Goal: Information Seeking & Learning: Find specific page/section

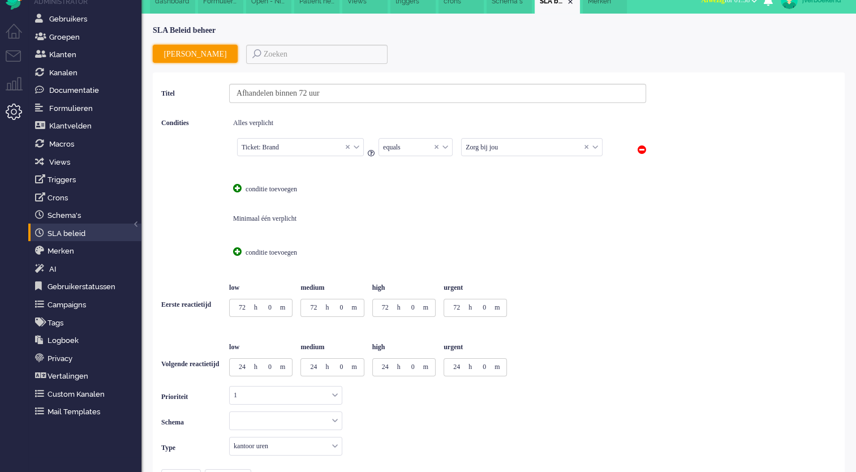
scroll to position [15, 0]
click at [19, 59] on li "Tickets menu" at bounding box center [18, 62] width 25 height 25
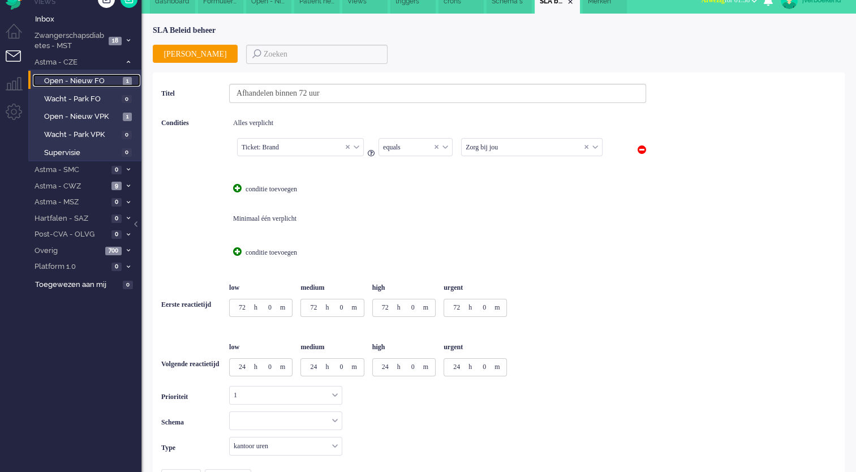
click at [77, 82] on span "Open - Nieuw FO" at bounding box center [82, 81] width 76 height 11
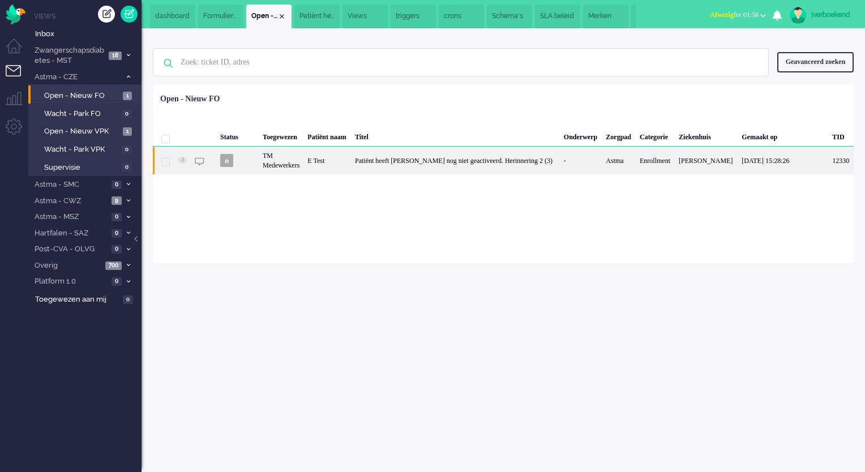
click at [339, 157] on div "E Test" at bounding box center [327, 161] width 48 height 28
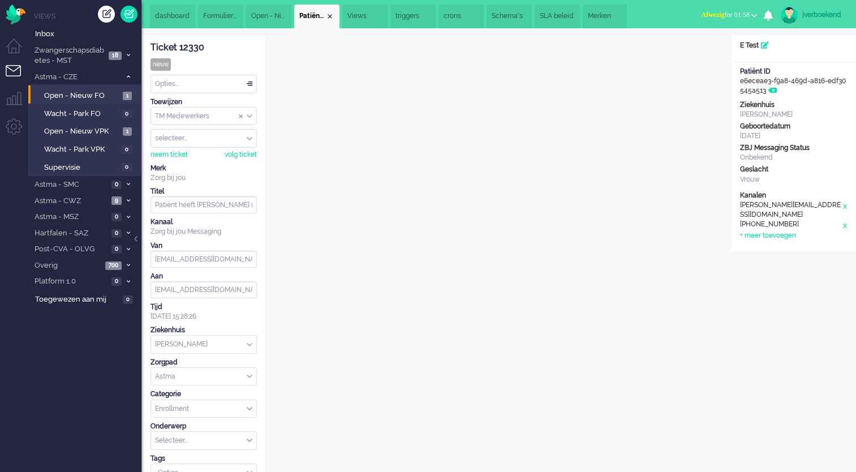
drag, startPoint x: 740, startPoint y: 82, endPoint x: 765, endPoint y: 91, distance: 26.7
click at [765, 91] on div "Patiënt ID e6eceae3-f9a8-469d-a816-edf30545a513" at bounding box center [794, 81] width 125 height 29
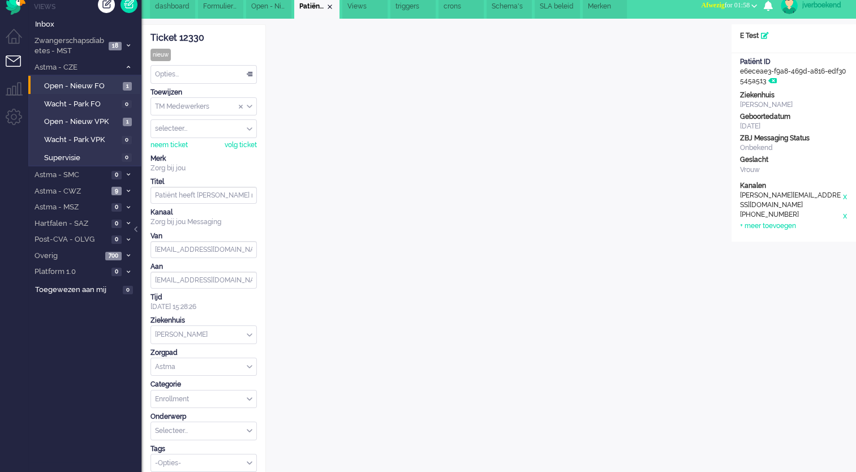
scroll to position [10, 0]
click at [815, 87] on div "Open custom software Patiënt naam E Test Patiënt ID e6eceae3-f9a8-469d-a816-edf…" at bounding box center [794, 132] width 125 height 217
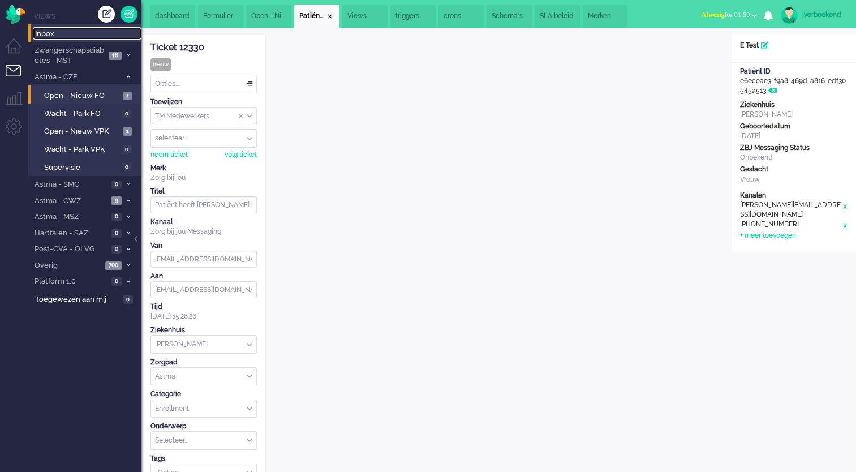
click at [72, 34] on span "Inbox" at bounding box center [88, 34] width 106 height 11
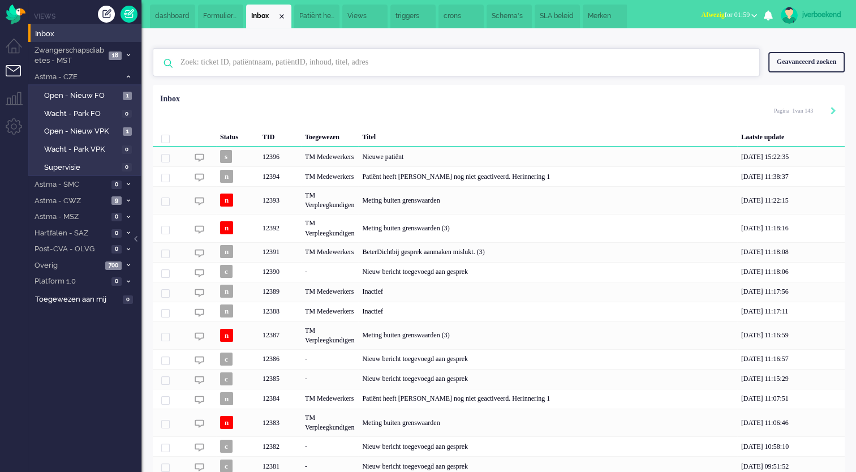
click at [281, 56] on input "text" at bounding box center [458, 62] width 572 height 27
paste input "[EMAIL_ADDRESS][DOMAIN_NAME]"
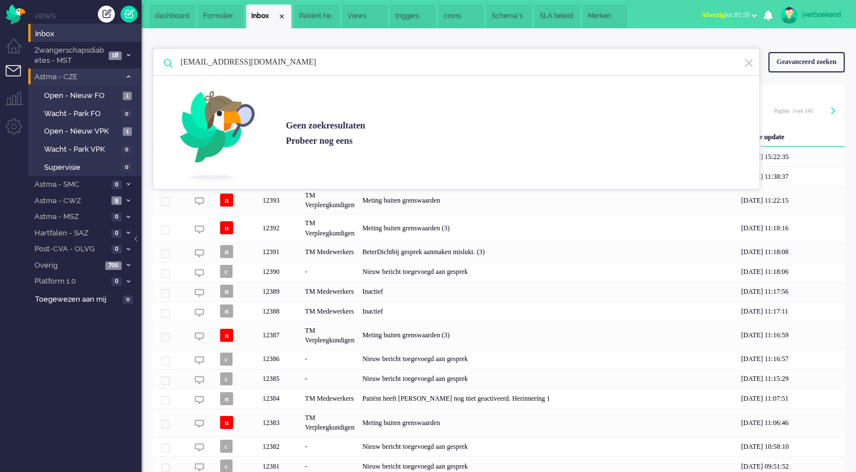
drag, startPoint x: 211, startPoint y: 62, endPoint x: 112, endPoint y: 69, distance: 98.7
click at [112, 69] on div "Thuis Dashboard [GEOGRAPHIC_DATA] Volgen [GEOGRAPHIC_DATA] release_2.1.2 Views …" at bounding box center [428, 236] width 856 height 472
paste input "0650739496"
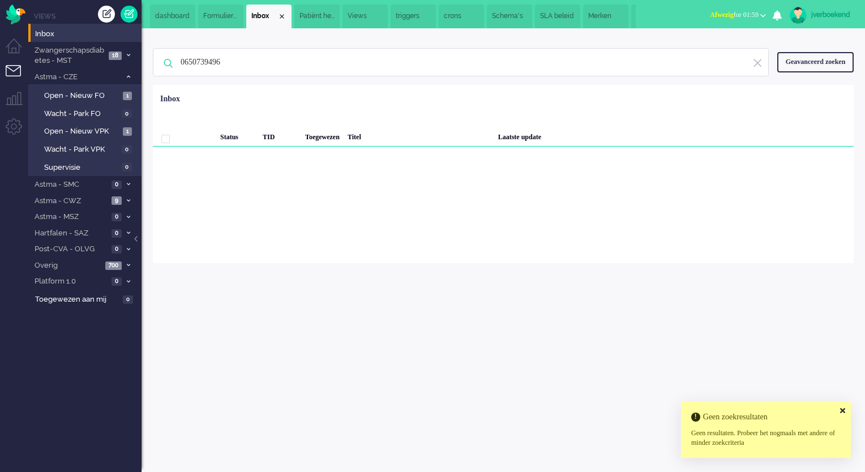
click at [825, 60] on div "Geavanceerd zoeken" at bounding box center [815, 62] width 76 height 20
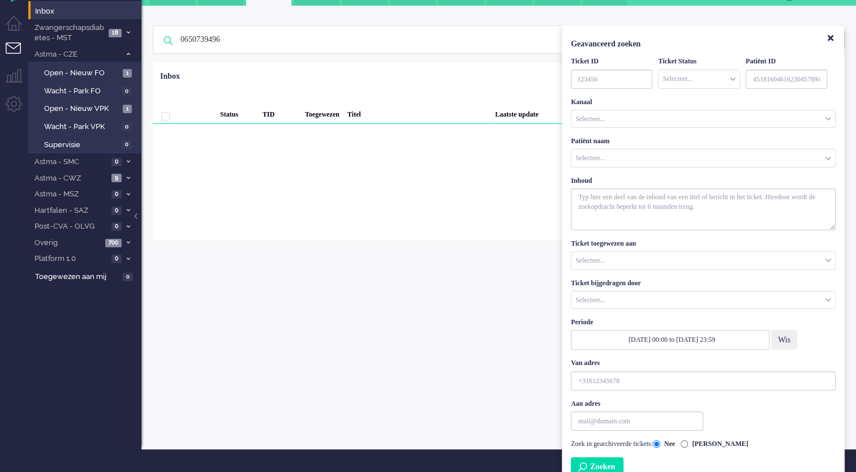
scroll to position [35, 0]
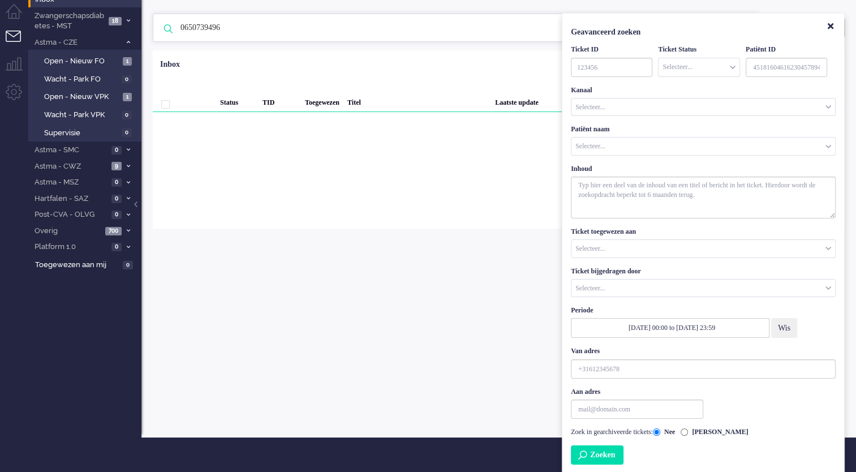
drag, startPoint x: 265, startPoint y: 35, endPoint x: 258, endPoint y: 33, distance: 7.0
click at [265, 35] on input "0650739496" at bounding box center [458, 27] width 572 height 27
drag, startPoint x: 258, startPoint y: 31, endPoint x: 91, endPoint y: 33, distance: 167.6
click at [91, 33] on div "Thuis Dashboard [GEOGRAPHIC_DATA] Volgen [GEOGRAPHIC_DATA] release_2.1.2 Views …" at bounding box center [428, 201] width 856 height 472
paste input "Jong"
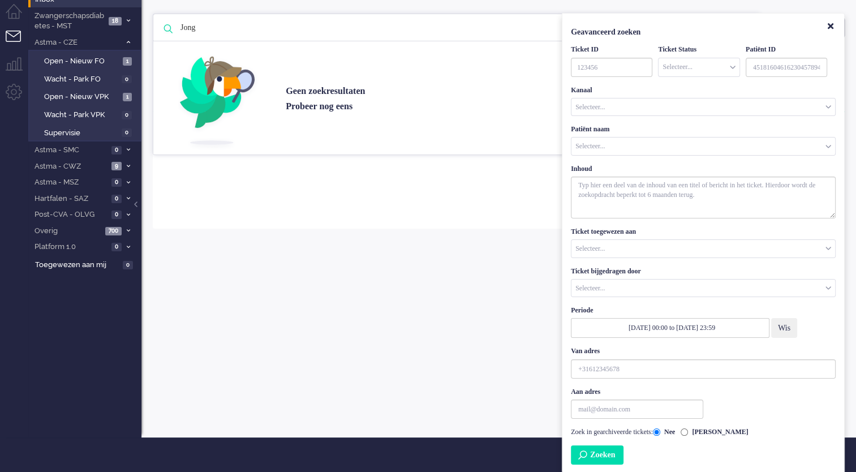
type input "Jong"
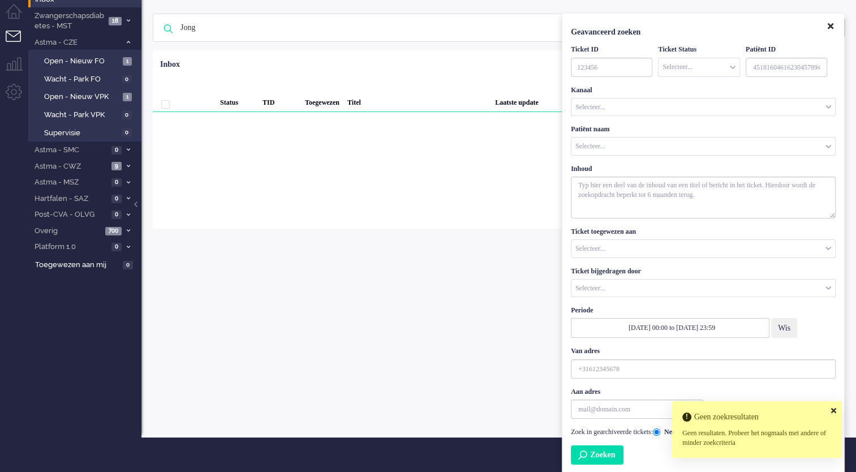
click at [835, 27] on button "Close" at bounding box center [830, 27] width 19 height 19
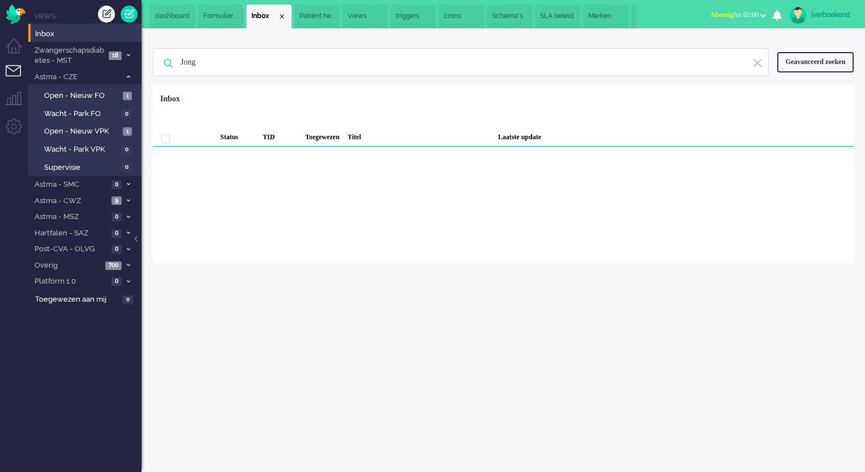
click at [817, 66] on div "Geavanceerd zoeken" at bounding box center [815, 62] width 76 height 20
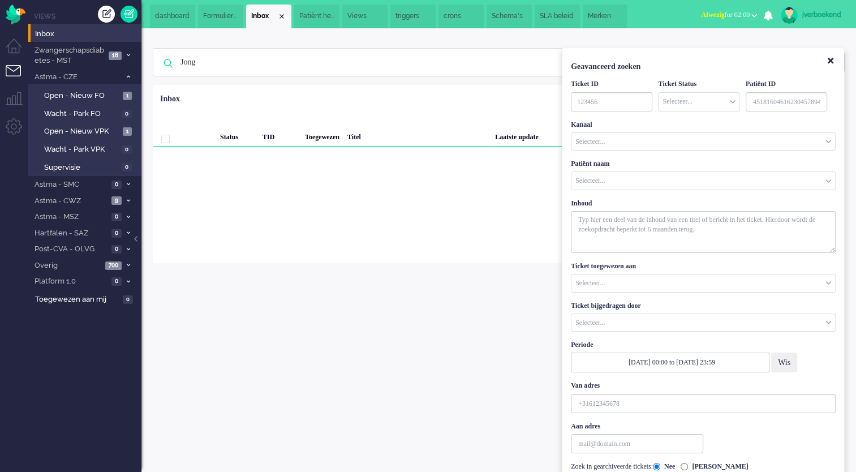
click at [638, 181] on input "Customer Name" at bounding box center [704, 181] width 264 height 18
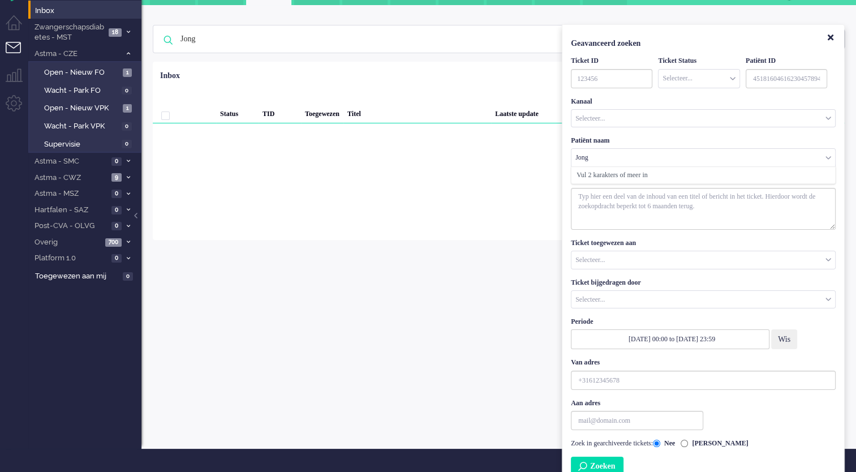
scroll to position [35, 0]
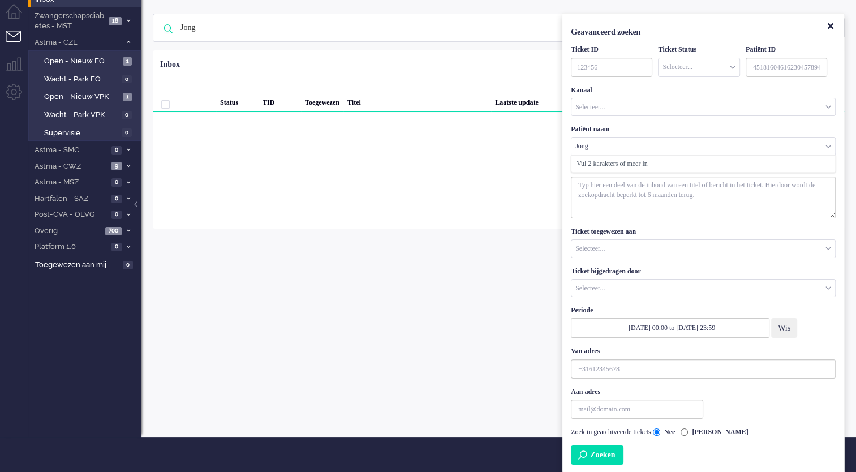
type input "Jong"
click at [605, 453] on button "Zoeken" at bounding box center [597, 454] width 53 height 19
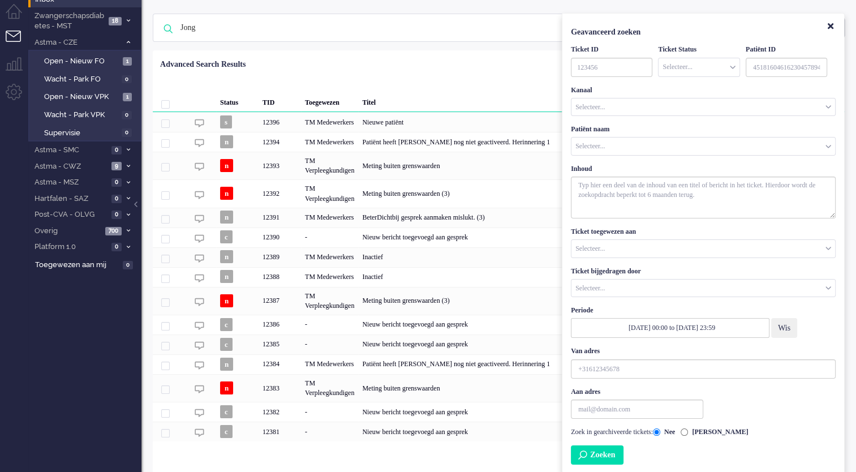
click at [492, 71] on div "Geselecteerd 0 Set Status: open pending holding solved Verwijder Selecteer... U…" at bounding box center [499, 78] width 692 height 22
click at [834, 25] on button "Close" at bounding box center [830, 27] width 19 height 19
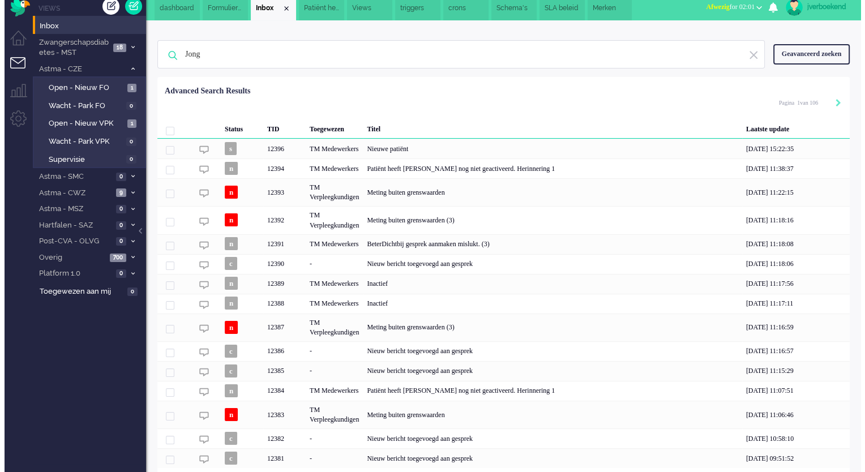
scroll to position [0, 0]
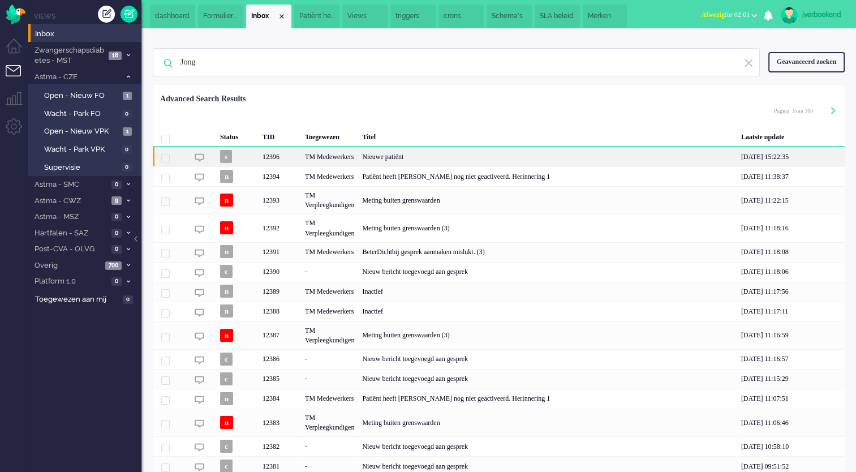
click at [500, 160] on div "Nieuwe patiënt" at bounding box center [547, 157] width 379 height 20
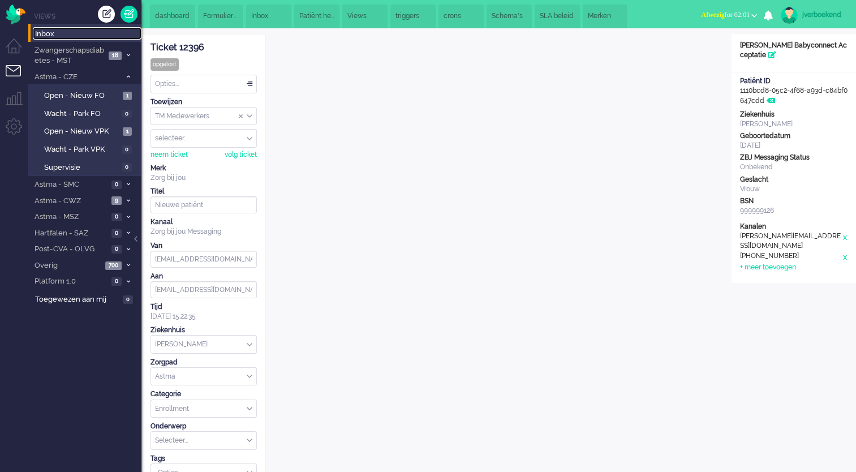
click at [77, 39] on span "Inbox" at bounding box center [88, 34] width 106 height 11
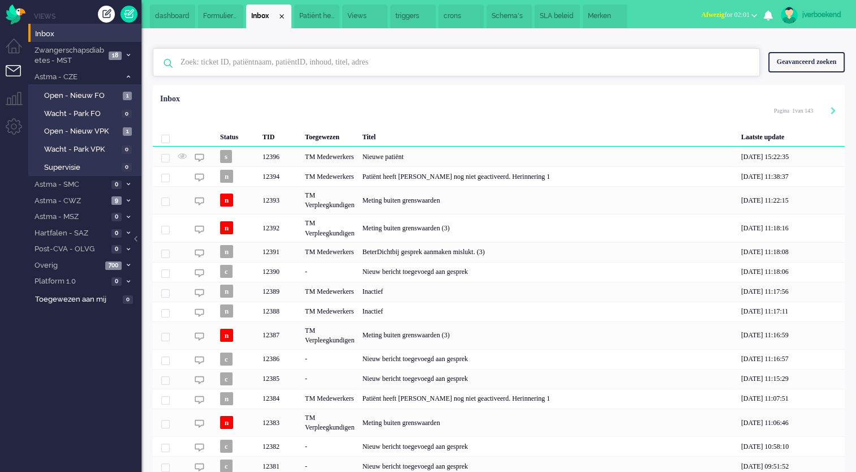
click at [308, 62] on input "text" at bounding box center [458, 62] width 572 height 27
type input "dryrun"
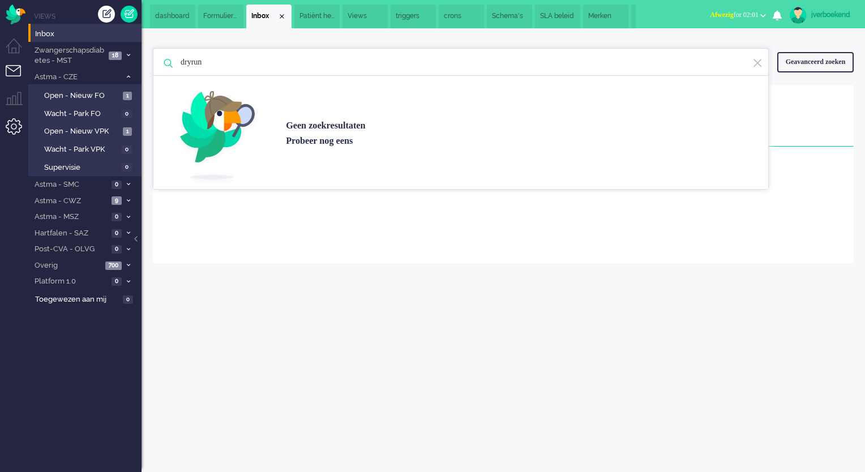
click at [7, 132] on li "Admin menu" at bounding box center [18, 130] width 25 height 25
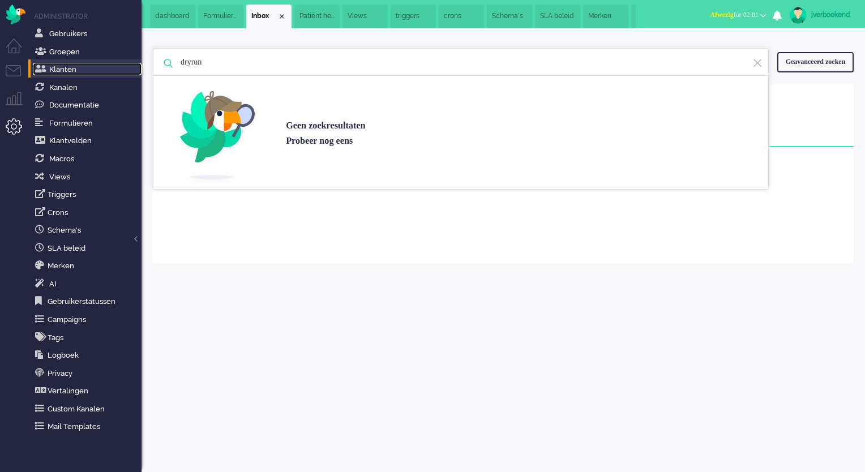
click at [64, 69] on span "Klanten" at bounding box center [62, 69] width 27 height 8
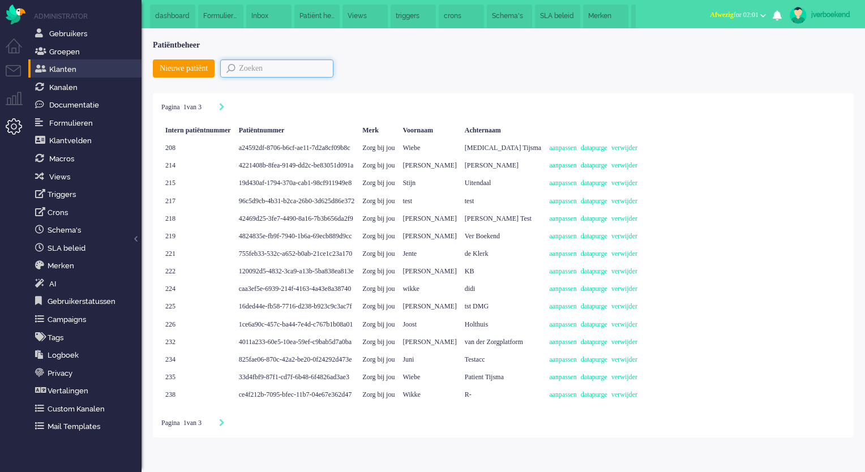
click at [268, 71] on input "text" at bounding box center [276, 68] width 113 height 18
type input "jong"
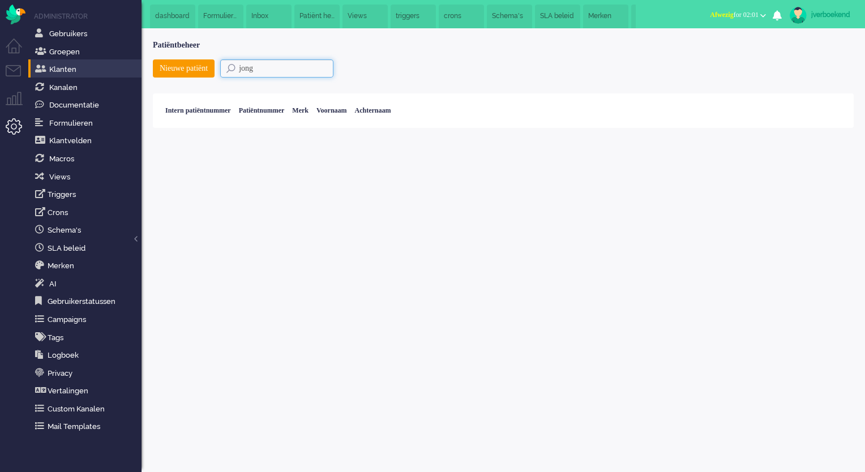
drag, startPoint x: 297, startPoint y: 69, endPoint x: 248, endPoint y: 70, distance: 48.7
click at [248, 70] on input "jong" at bounding box center [276, 68] width 113 height 18
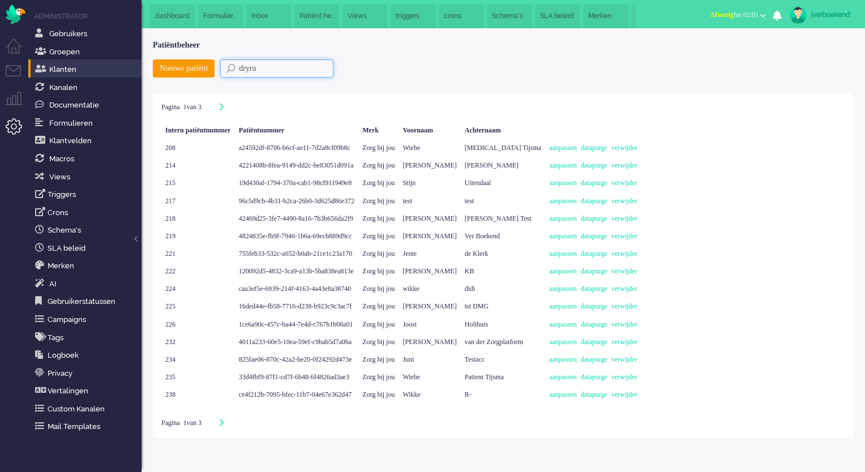
type input "dryrun"
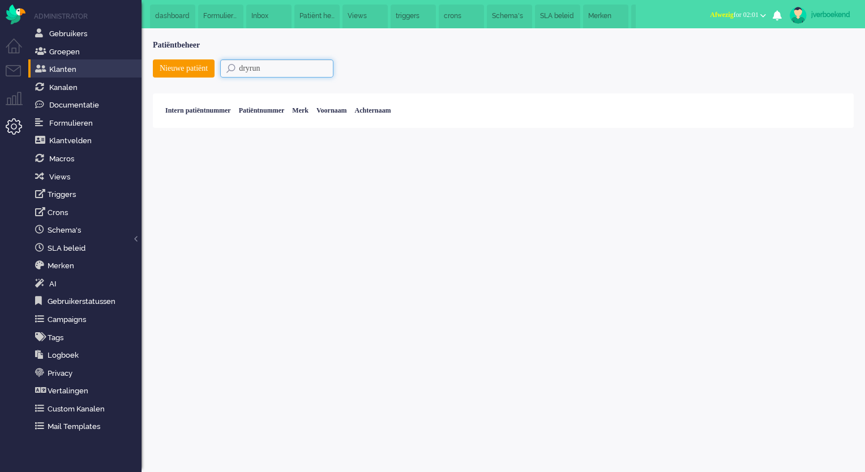
click at [263, 72] on input "dryrun" at bounding box center [276, 68] width 113 height 18
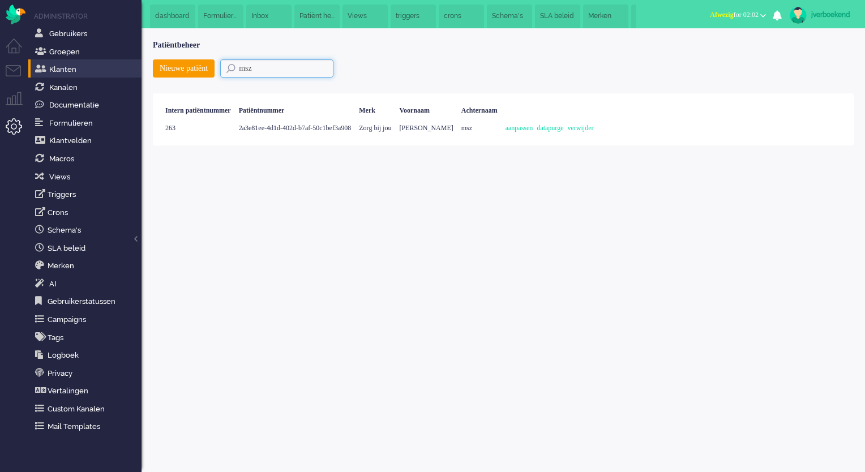
drag, startPoint x: 290, startPoint y: 67, endPoint x: 241, endPoint y: 68, distance: 48.7
click at [241, 68] on input "msz" at bounding box center [276, 68] width 113 height 18
paste input "ScripteenA"
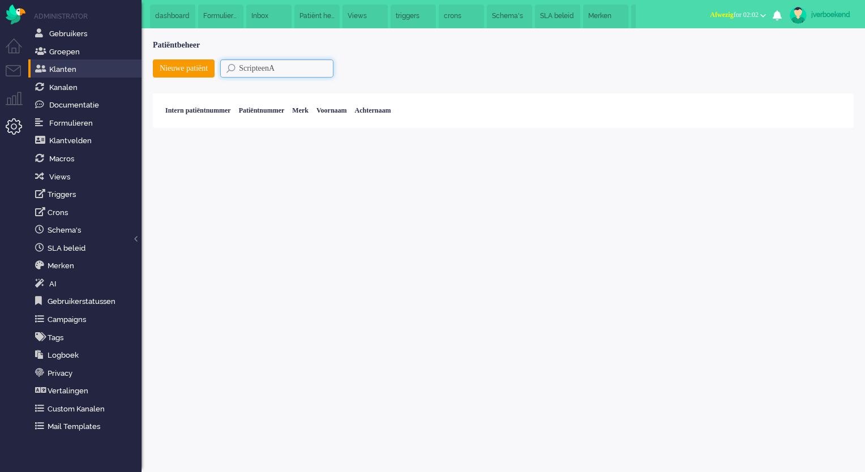
type input "ScripteenA"
